Goal: Task Accomplishment & Management: Complete application form

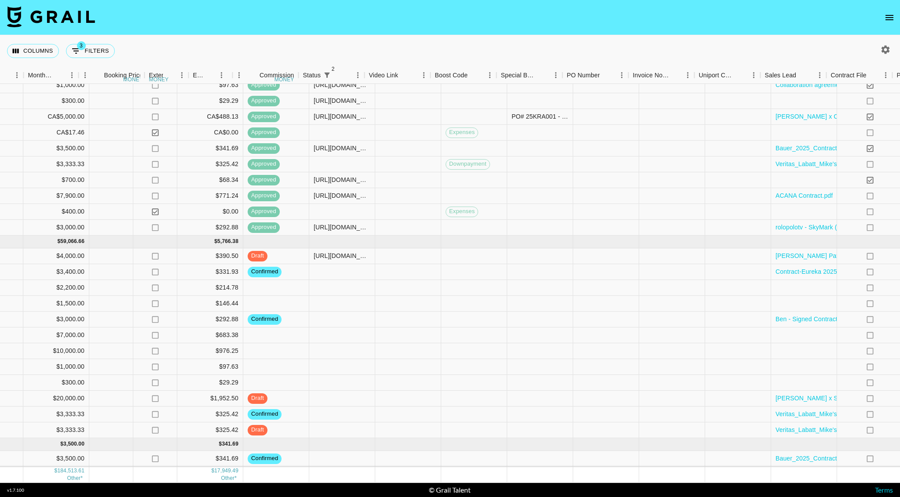
scroll to position [457, 665]
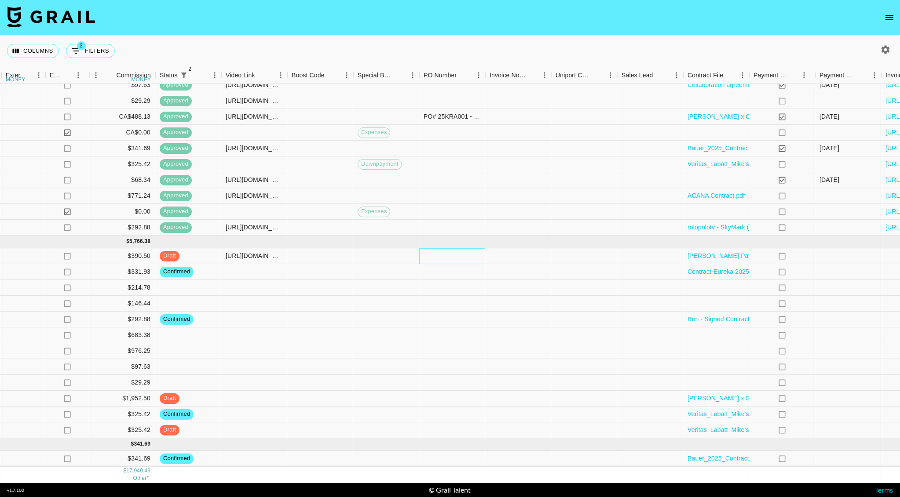
click at [441, 249] on div at bounding box center [452, 257] width 66 height 16
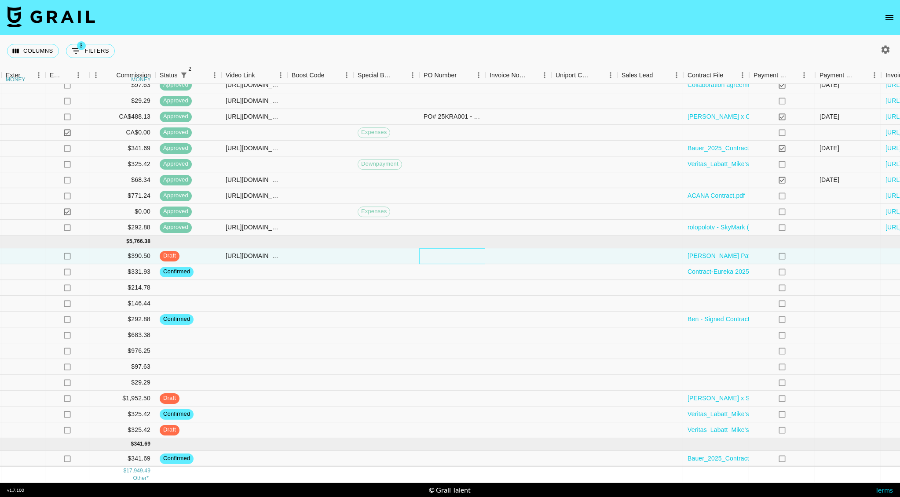
click at [441, 249] on div at bounding box center [452, 257] width 66 height 16
type input "PO01740"
click at [503, 249] on div at bounding box center [518, 257] width 66 height 16
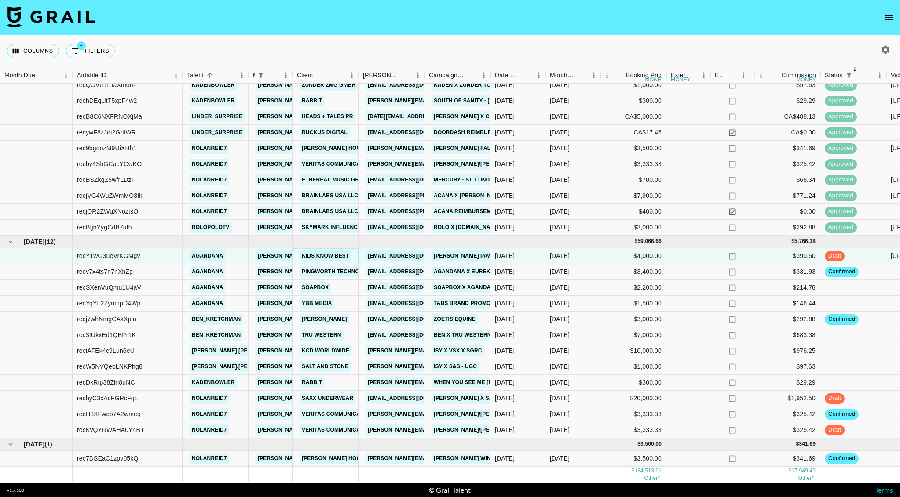
click at [320, 251] on link "Kids Know Best" at bounding box center [325, 256] width 51 height 11
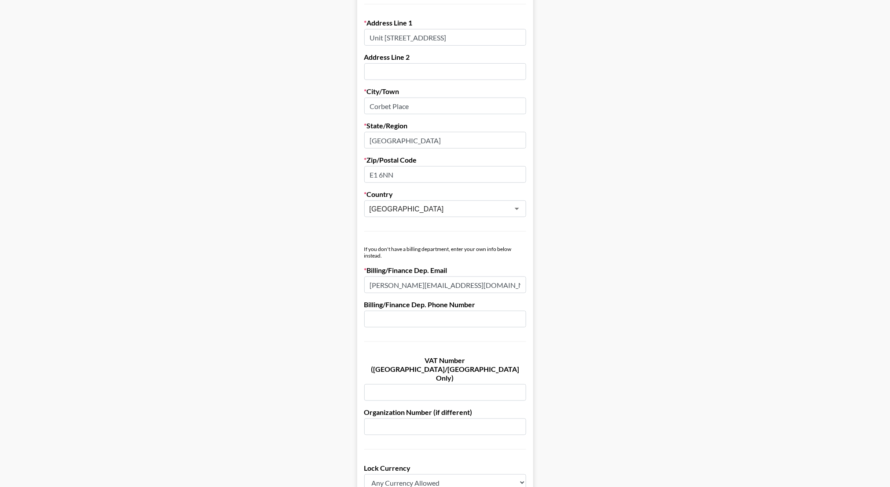
scroll to position [261, 0]
click at [402, 285] on input "estelle@kidsknowbest.co.uk" at bounding box center [445, 284] width 162 height 17
paste input "financ"
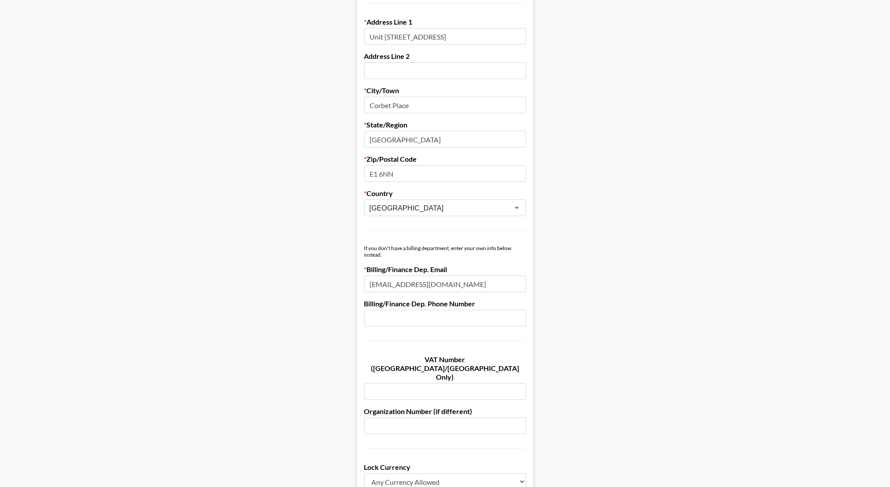
type input "finance@kidsknowbest.co.uk"
click at [604, 297] on main "Send New Client Form to Client Copy Link to Client Form Company Name Kids Know …" at bounding box center [445, 250] width 876 height 924
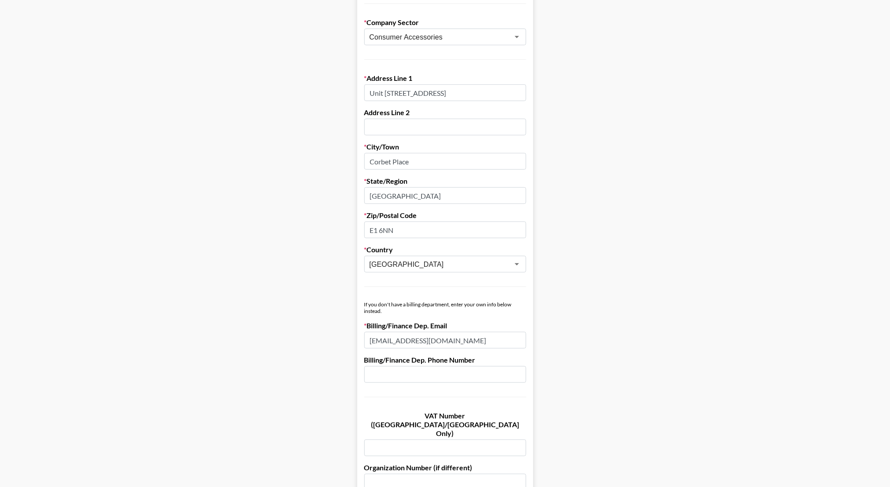
scroll to position [519, 0]
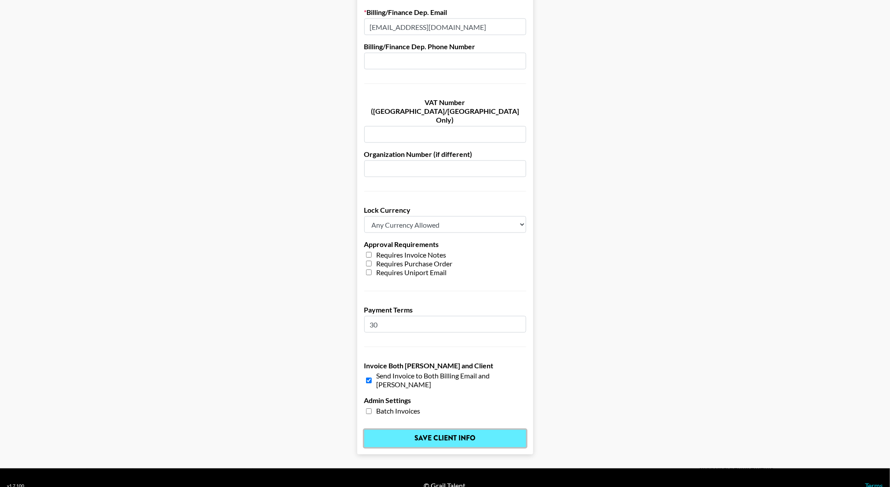
click at [456, 430] on input "Save Client Info" at bounding box center [445, 439] width 162 height 18
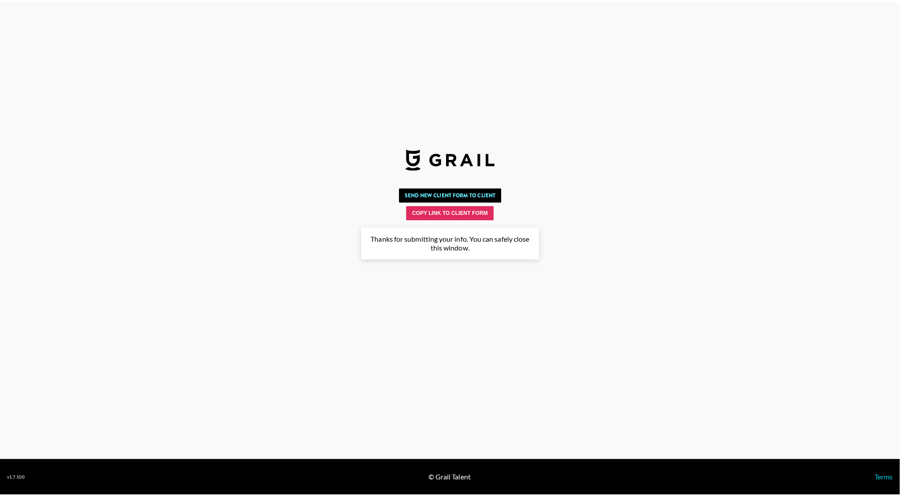
scroll to position [0, 0]
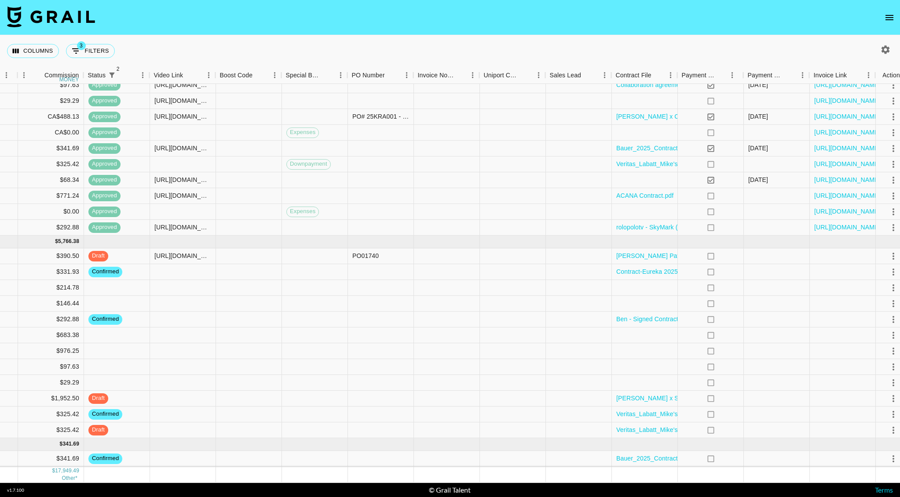
scroll to position [457, 737]
click at [658, 252] on link "[PERSON_NAME] Paw Patrol Contract 21_07_25.docx" at bounding box center [693, 256] width 154 height 9
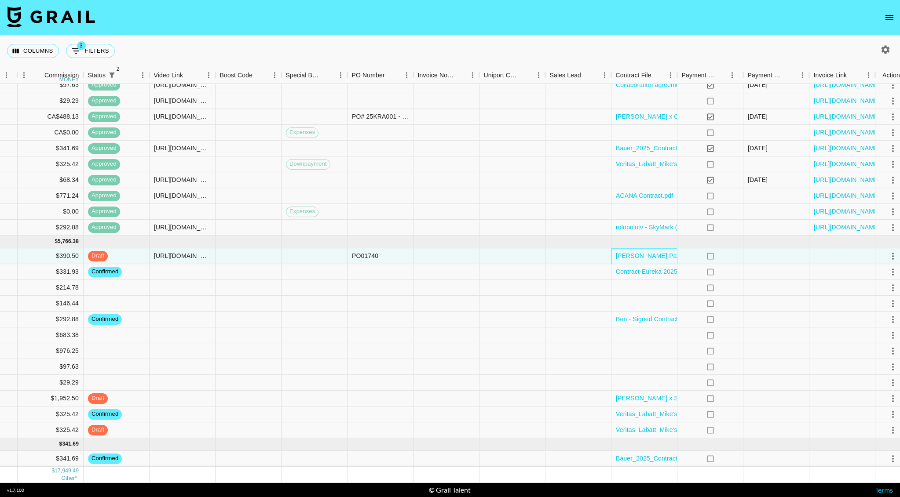
click at [673, 252] on div "[PERSON_NAME] Paw Patrol Contract 21_07_25.docx" at bounding box center [644, 257] width 66 height 16
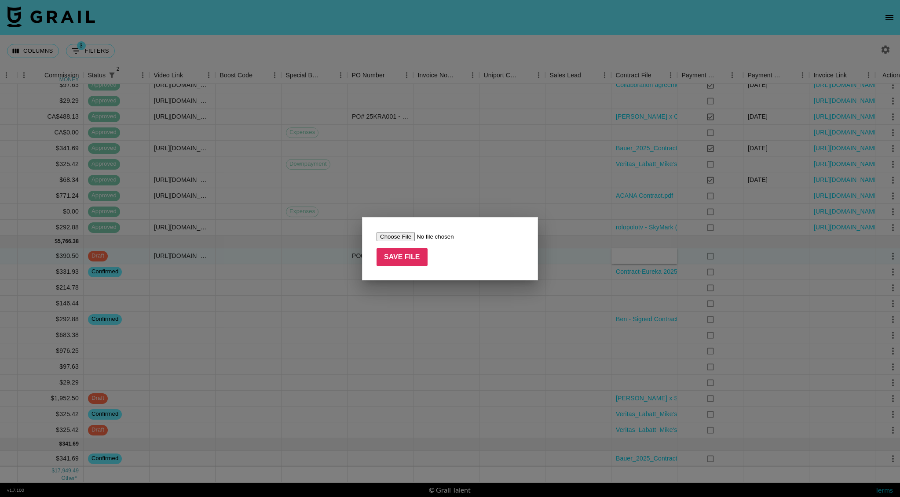
type input "C:\fakepath\Anastacia Paw Patrol Contract 21_07_25 (1).docx (1).pdf"
click at [407, 253] on input "Save File" at bounding box center [402, 258] width 51 height 18
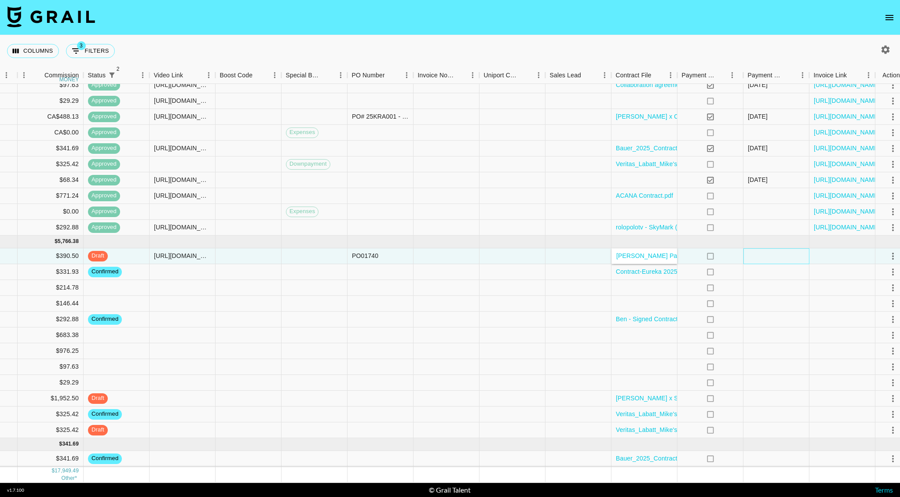
click at [772, 249] on div at bounding box center [776, 257] width 66 height 16
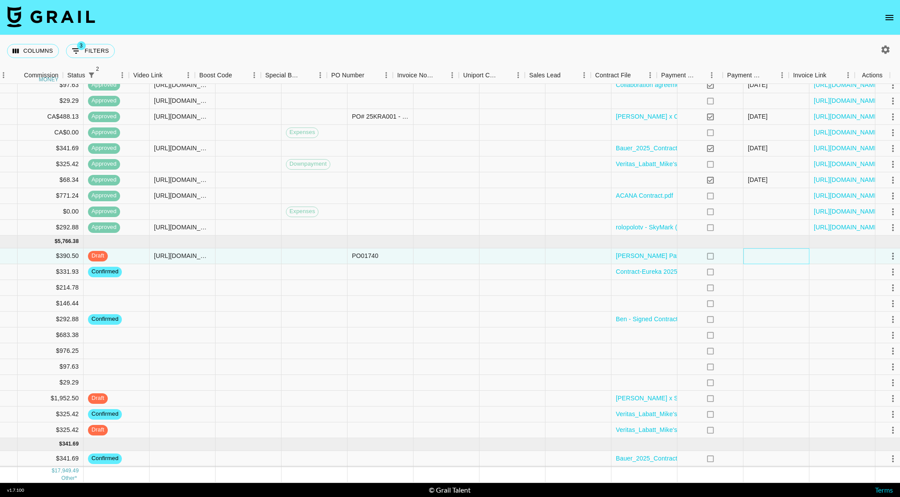
scroll to position [457, 757]
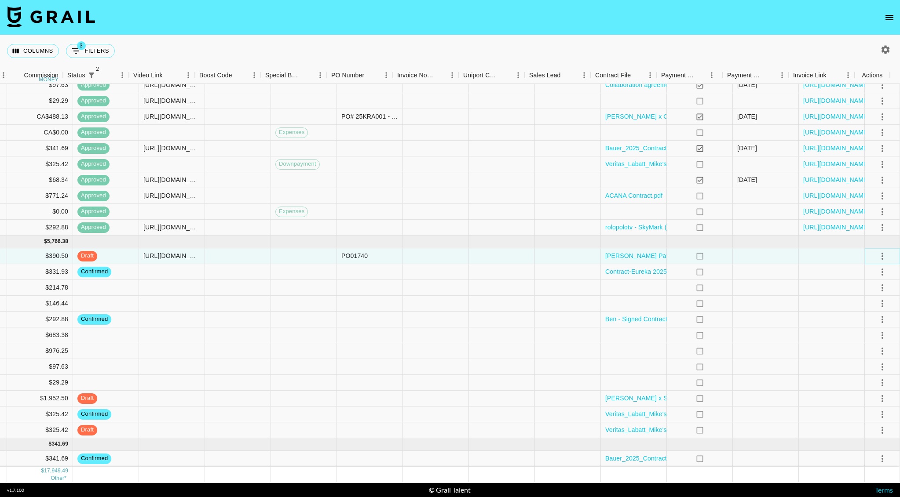
click at [877, 251] on icon "select merge strategy" at bounding box center [882, 256] width 11 height 11
click at [866, 326] on div "Approve" at bounding box center [863, 329] width 27 height 11
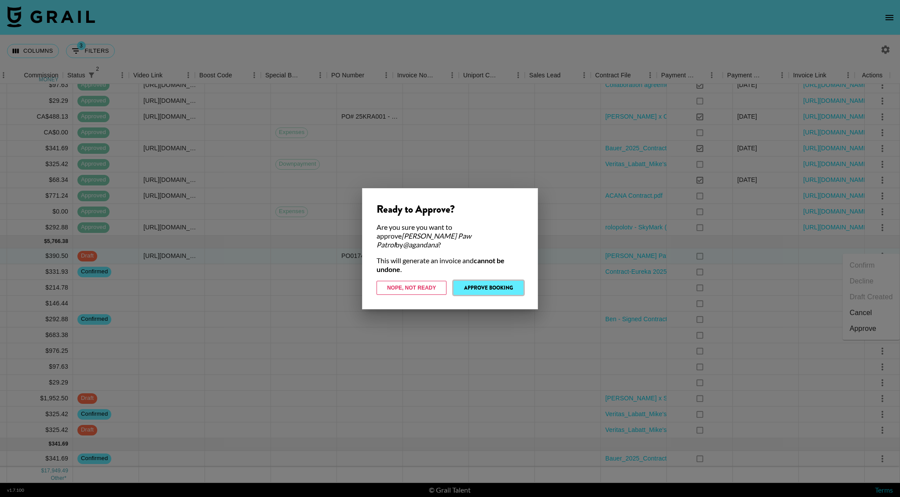
click at [490, 285] on button "Approve Booking" at bounding box center [488, 288] width 70 height 14
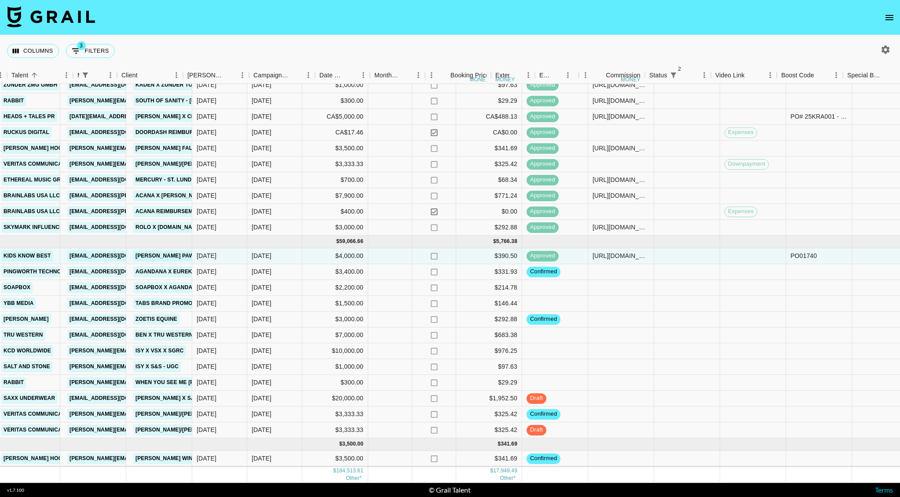
scroll to position [457, 0]
